Goal: Navigation & Orientation: Find specific page/section

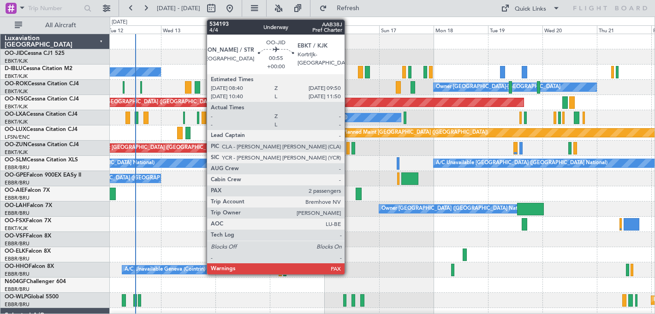
click at [234, 62] on div "No Crew [GEOGRAPHIC_DATA] ([GEOGRAPHIC_DATA] National) Owner [GEOGRAPHIC_DATA]-…" at bounding box center [382, 224] width 544 height 380
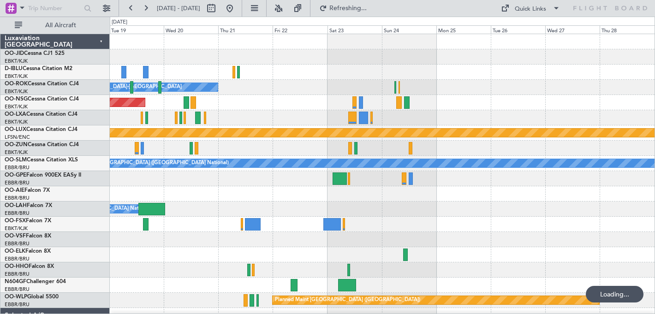
click at [195, 74] on div "Owner [GEOGRAPHIC_DATA]-[GEOGRAPHIC_DATA] Planned Maint [GEOGRAPHIC_DATA] ([GEO…" at bounding box center [382, 224] width 544 height 380
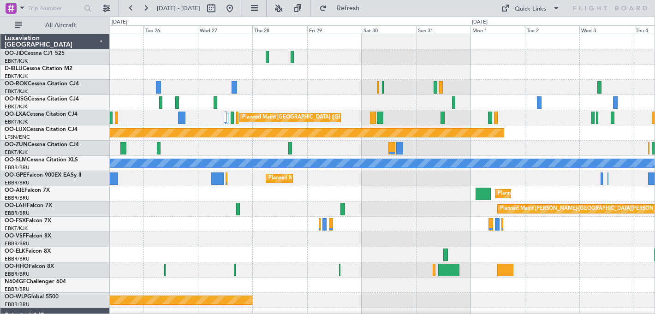
click at [0, 79] on div "Owner [GEOGRAPHIC_DATA]-[GEOGRAPHIC_DATA] Planned Maint [GEOGRAPHIC_DATA] ([GEO…" at bounding box center [327, 165] width 655 height 297
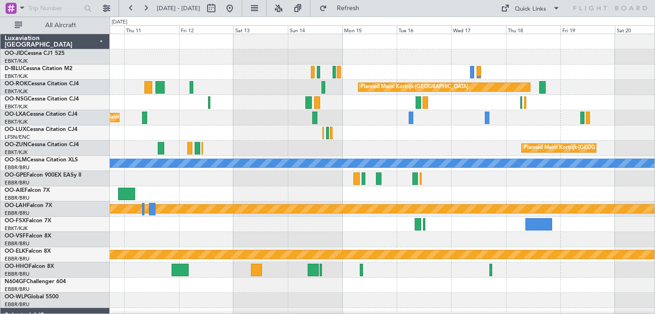
click at [163, 80] on div "Planned Maint Kortrijk-[GEOGRAPHIC_DATA] Planned Maint [GEOGRAPHIC_DATA]-[GEOGR…" at bounding box center [382, 201] width 544 height 335
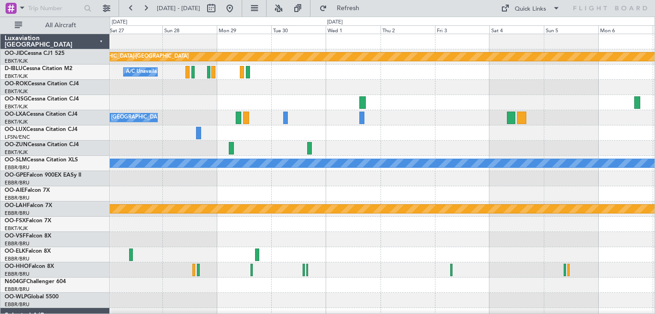
click at [245, 91] on div "null [GEOGRAPHIC_DATA]-[GEOGRAPHIC_DATA] Planned Maint [GEOGRAPHIC_DATA]-[GEOGR…" at bounding box center [382, 201] width 544 height 335
